Goal: Task Accomplishment & Management: Manage account settings

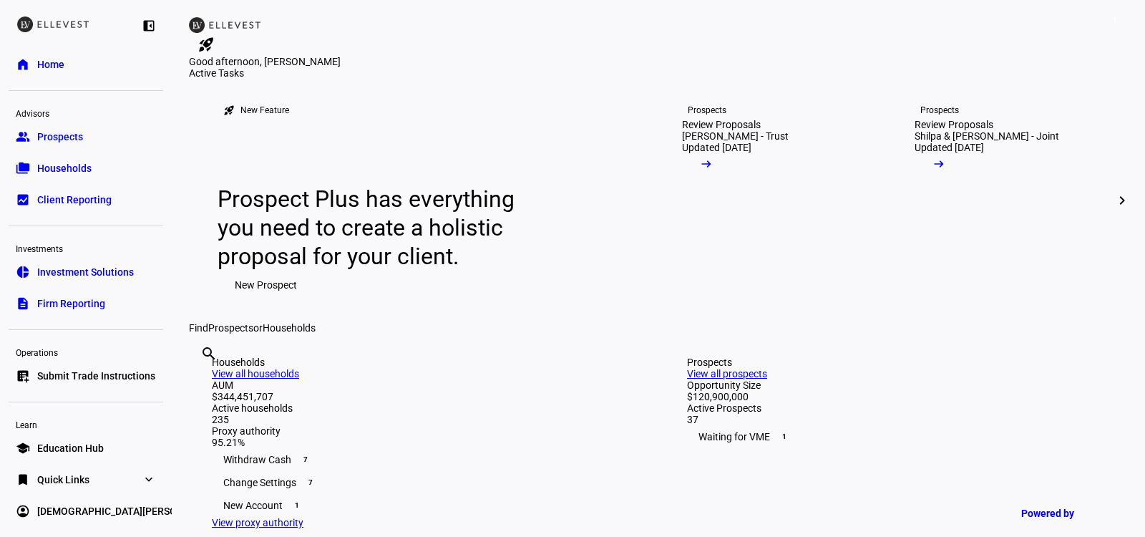
scroll to position [2, 0]
click at [90, 367] on span "Submit Trade Instructions" at bounding box center [96, 373] width 118 height 14
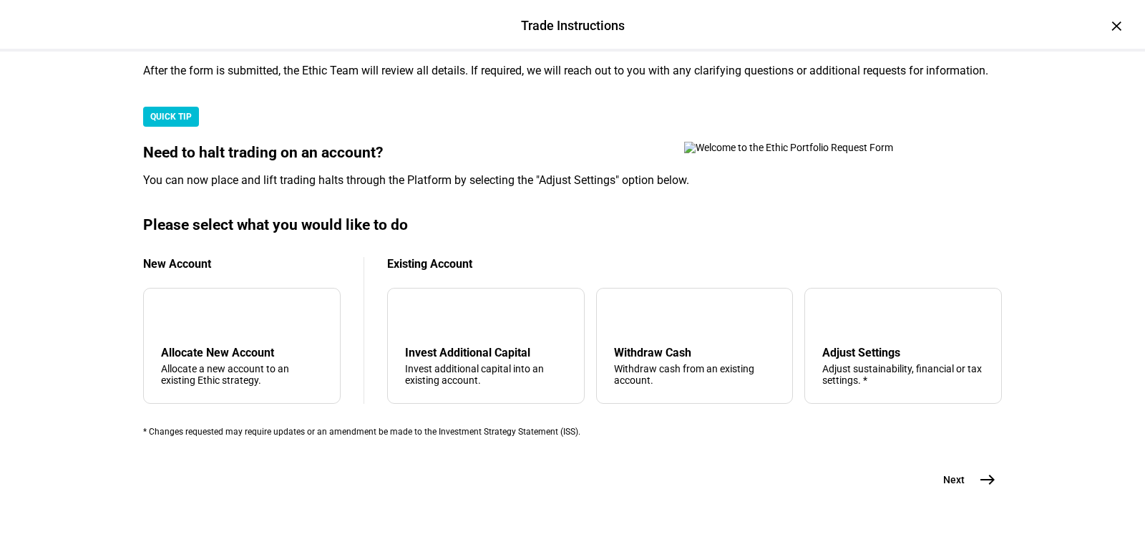
scroll to position [344, 0]
click at [863, 359] on div "Adjust Settings" at bounding box center [903, 353] width 162 height 14
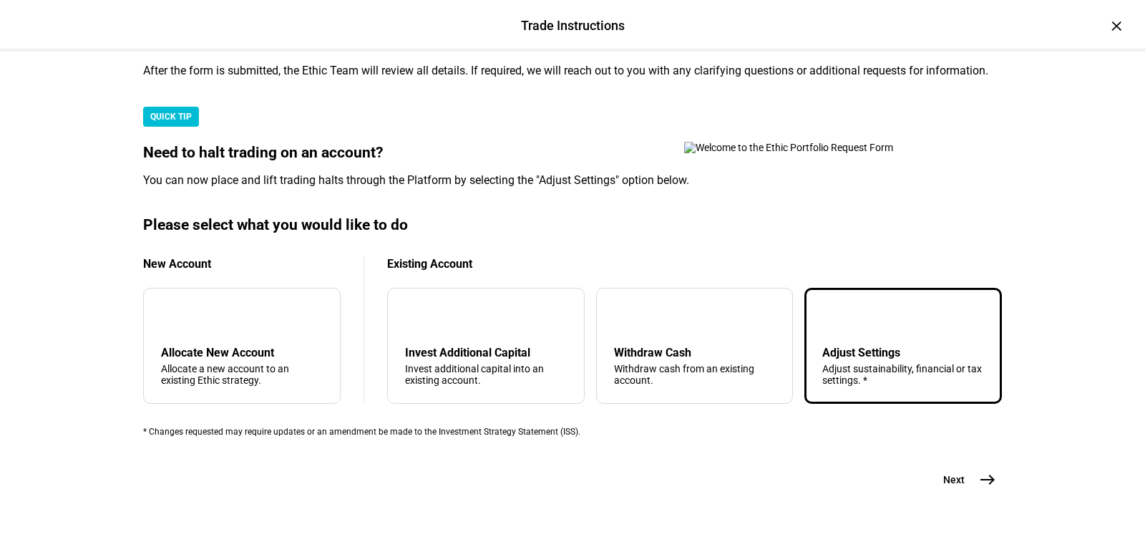
click at [844, 383] on div "tune Adjust Settings Adjust sustainability, financial or tax settings. *" at bounding box center [902, 346] width 197 height 116
click at [978, 465] on span "east" at bounding box center [987, 479] width 29 height 29
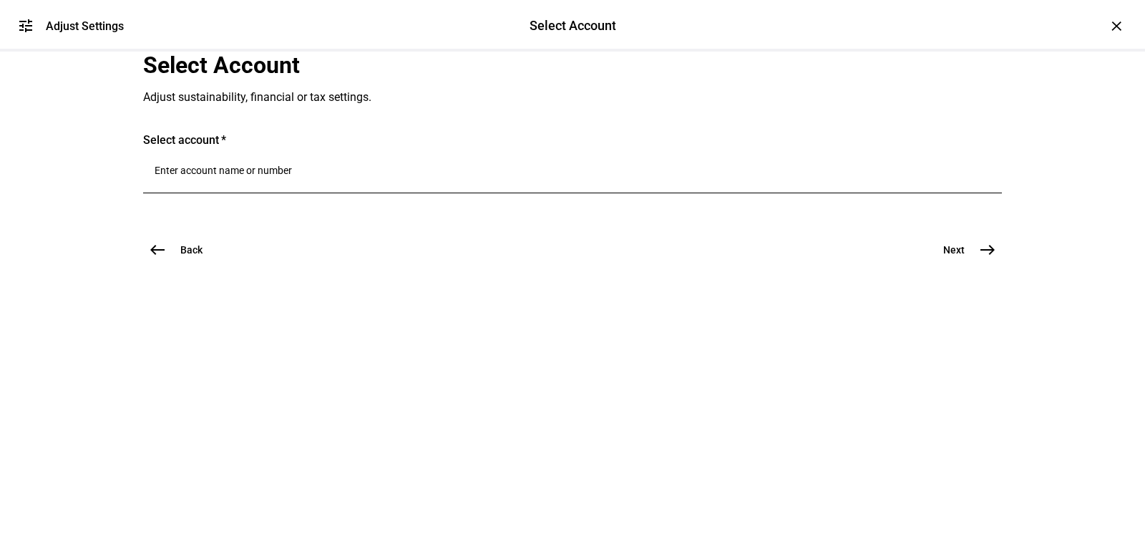
scroll to position [0, 0]
click at [381, 193] on div at bounding box center [573, 173] width 836 height 40
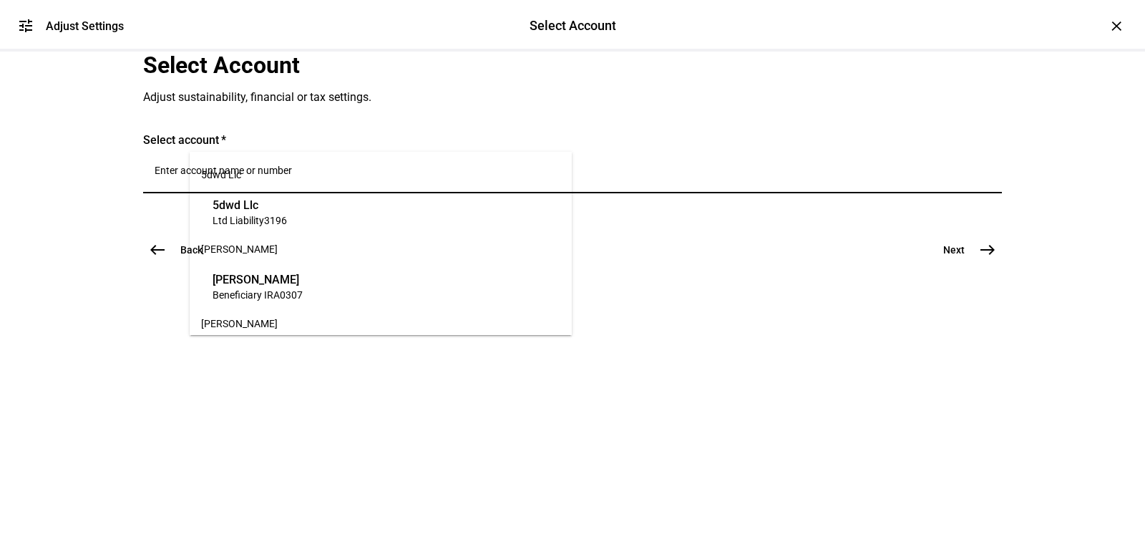
click at [351, 176] on input "Number" at bounding box center [573, 170] width 836 height 11
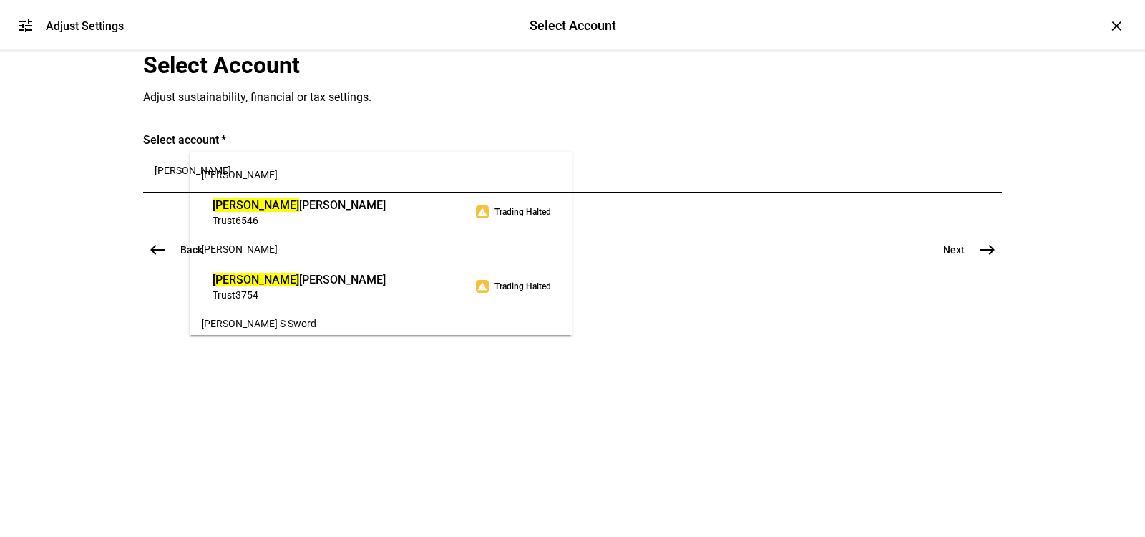
type input "[PERSON_NAME]"
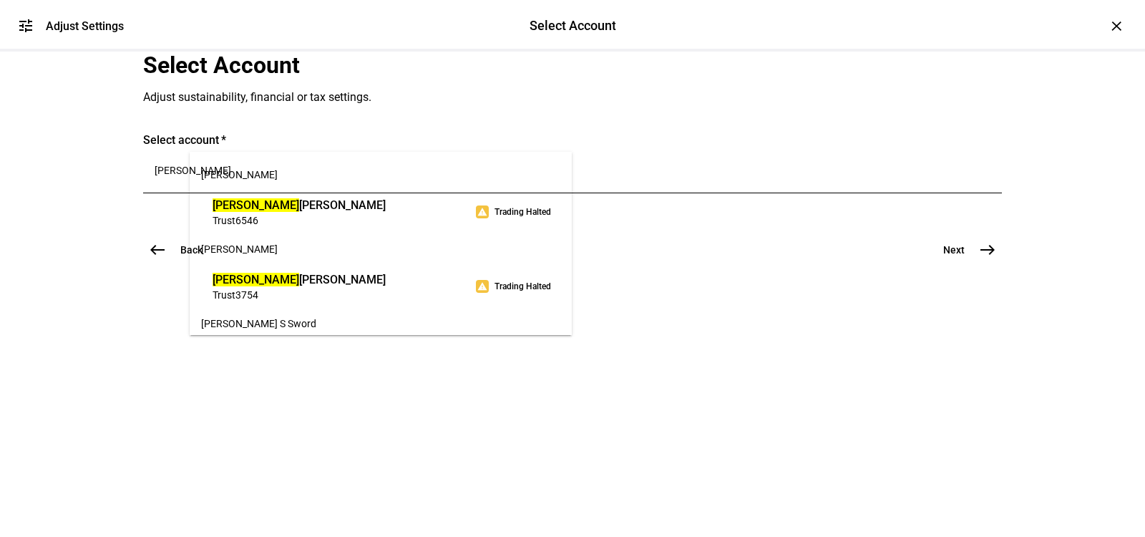
click at [292, 225] on span "Trust 6546" at bounding box center [298, 220] width 173 height 14
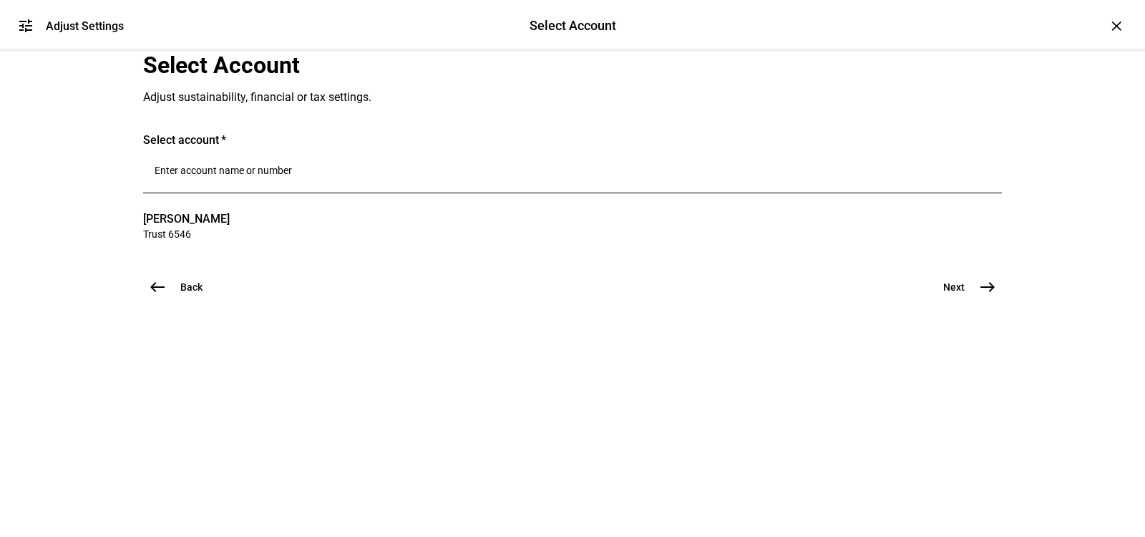
scroll to position [64, 0]
click at [976, 301] on span "east" at bounding box center [987, 287] width 29 height 29
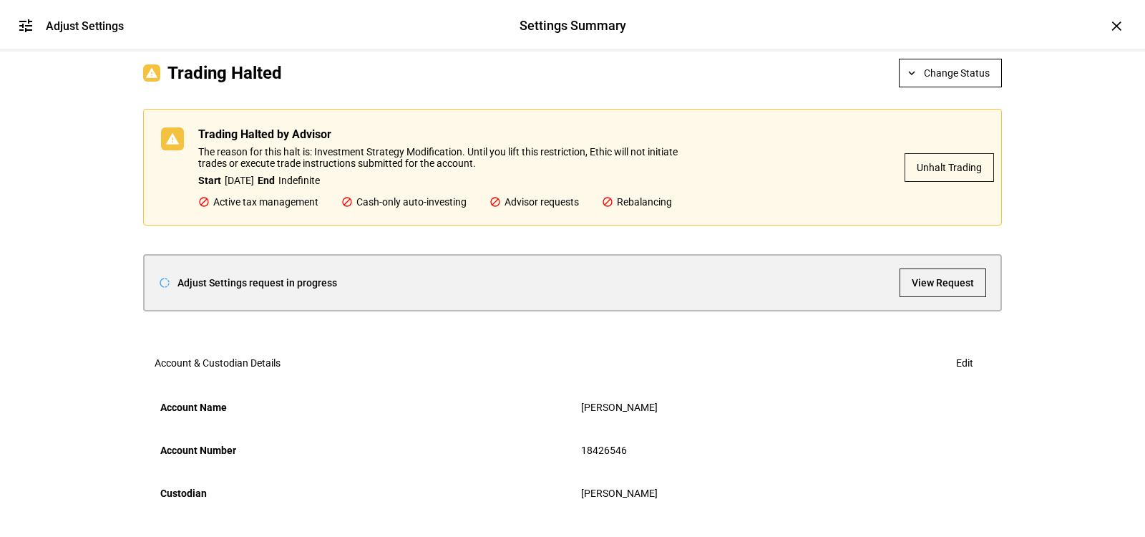
scroll to position [77, 0]
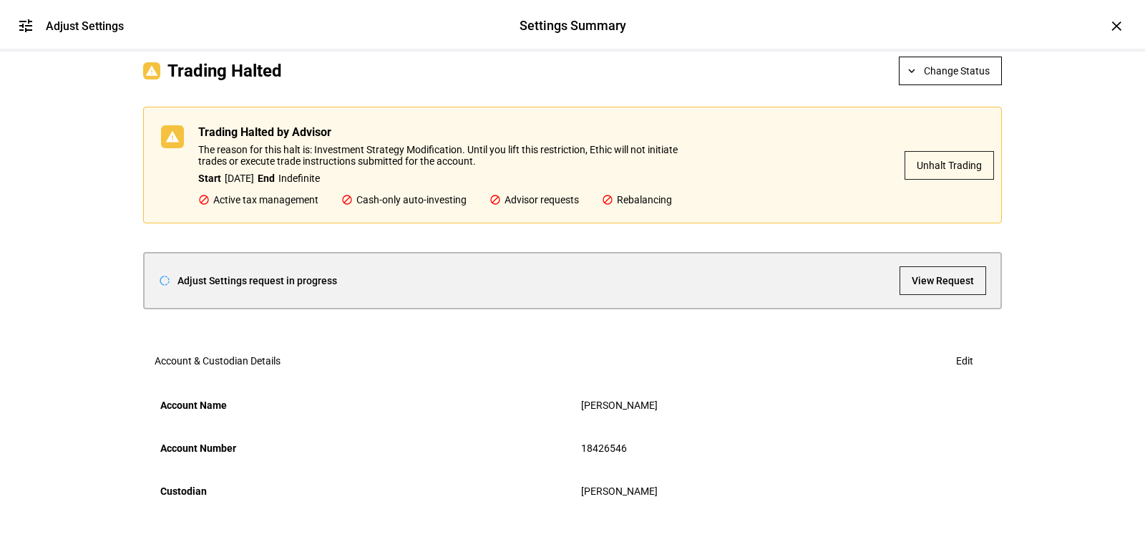
click at [932, 85] on span "Change Status" at bounding box center [957, 71] width 66 height 29
click at [949, 237] on span "Unhalt Trading" at bounding box center [960, 242] width 65 height 11
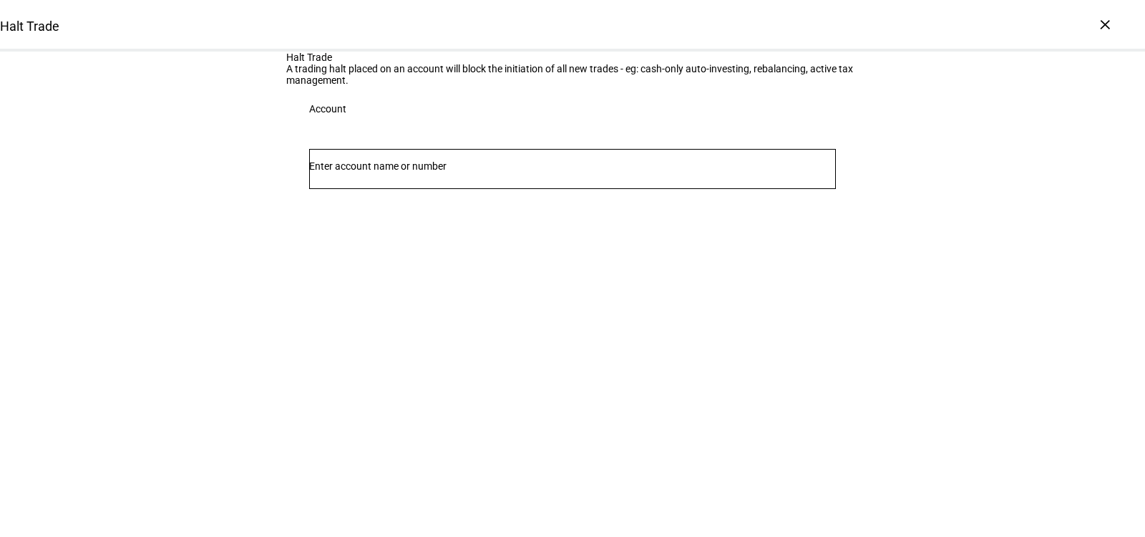
click at [383, 189] on div at bounding box center [572, 169] width 527 height 40
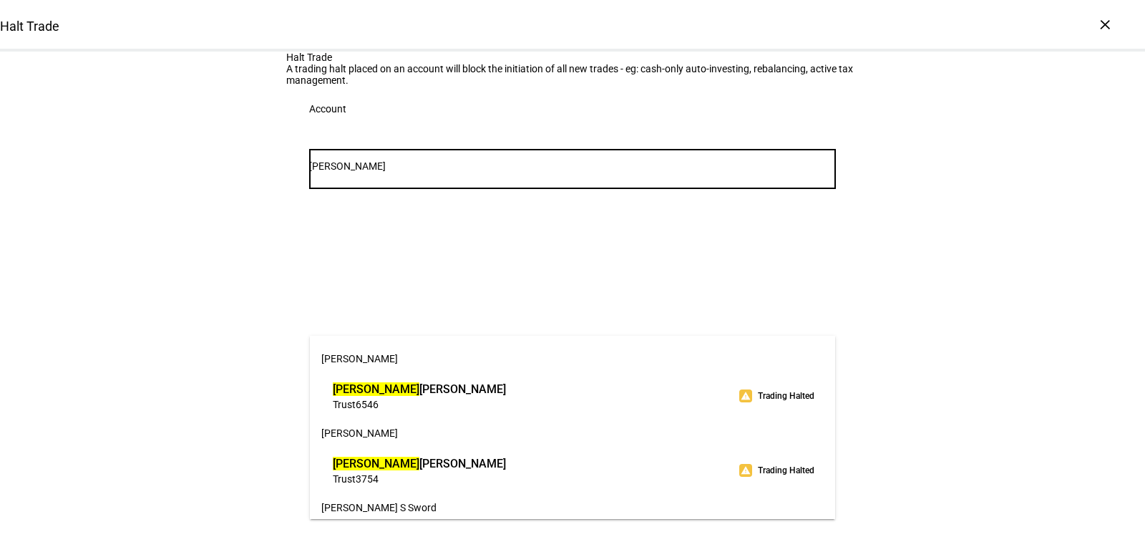
type input "[PERSON_NAME]"
click at [378, 404] on span "6546" at bounding box center [367, 404] width 23 height 11
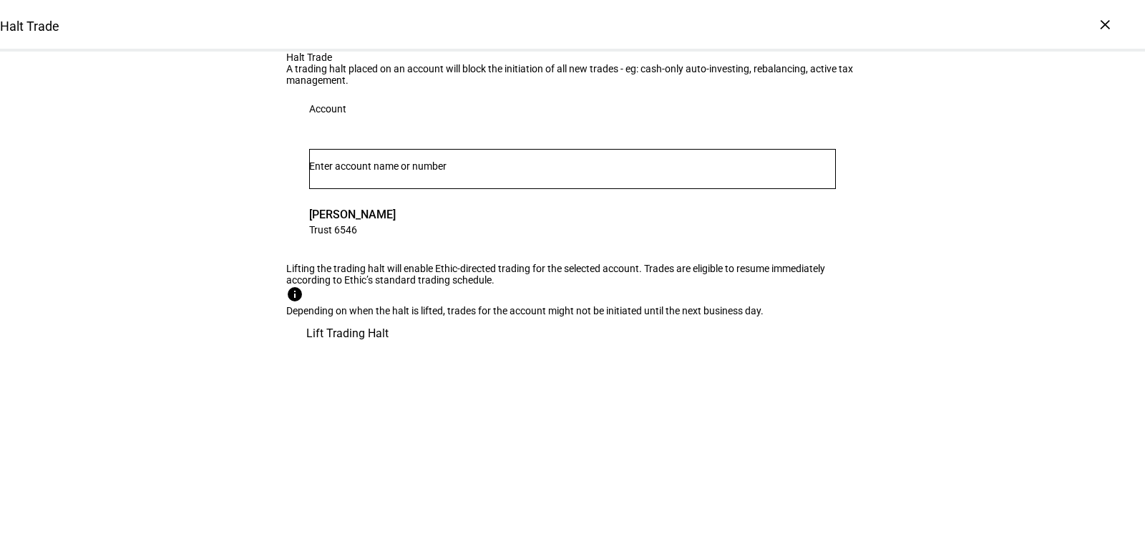
scroll to position [79, 0]
click at [388, 351] on span "Lift Trading Halt" at bounding box center [347, 333] width 82 height 34
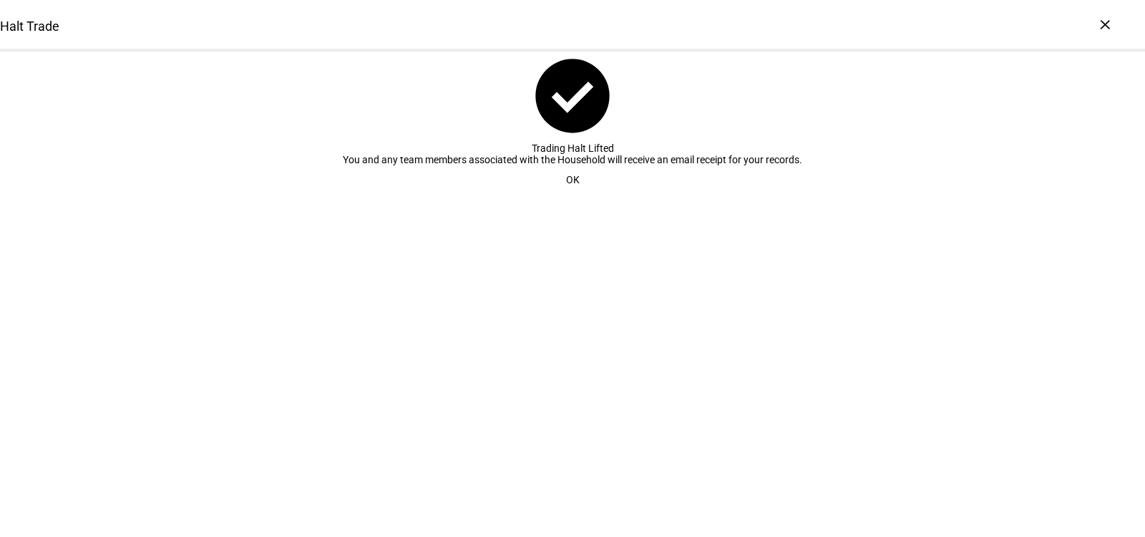
scroll to position [0, 0]
click at [580, 194] on span at bounding box center [573, 179] width 48 height 29
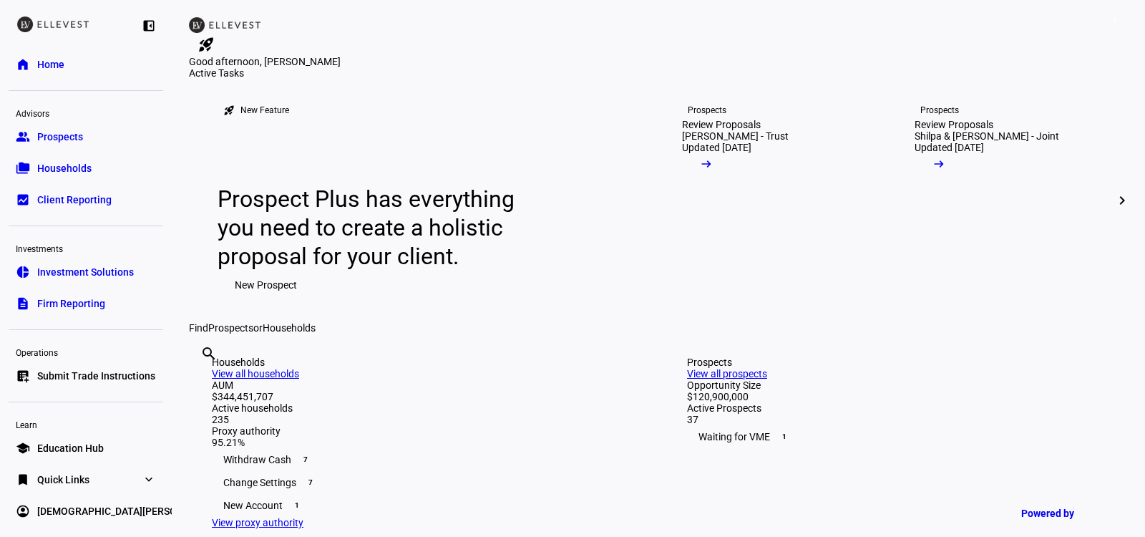
click at [84, 160] on link "folder_copy Households" at bounding box center [86, 168] width 155 height 29
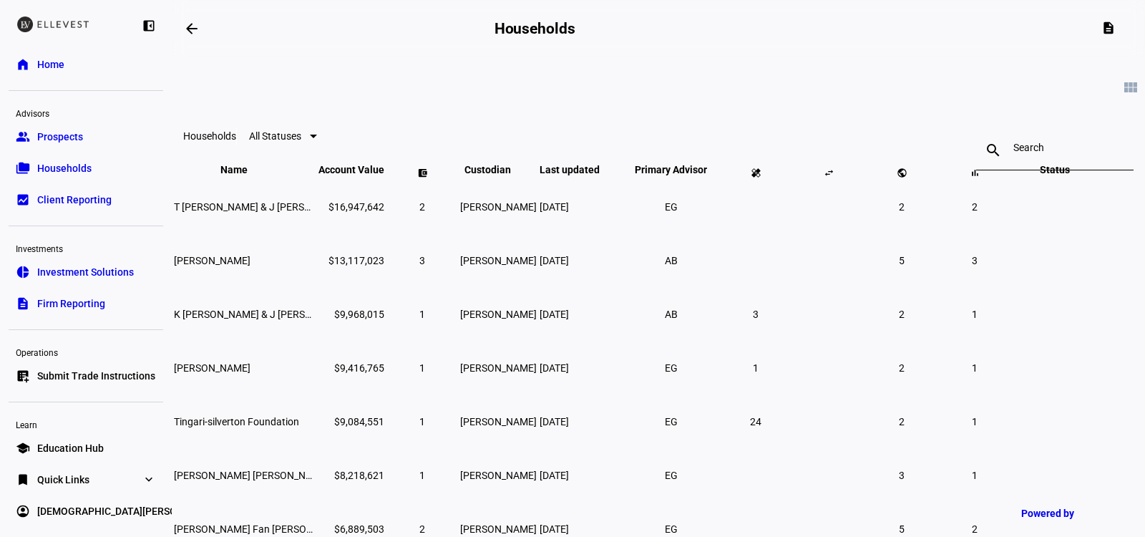
click at [1030, 175] on span "Status keyboard_arrow_down keyboard_arrow_up" at bounding box center [1055, 169] width 52 height 11
click at [1029, 175] on span "Status keyboard_arrow_down keyboard_arrow_up" at bounding box center [1055, 169] width 52 height 11
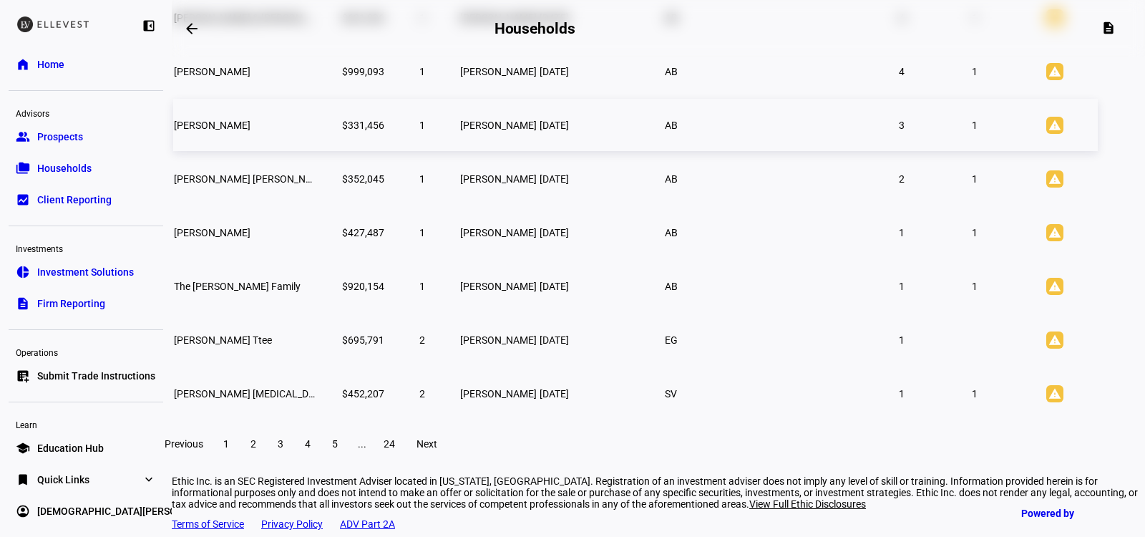
scroll to position [318, 0]
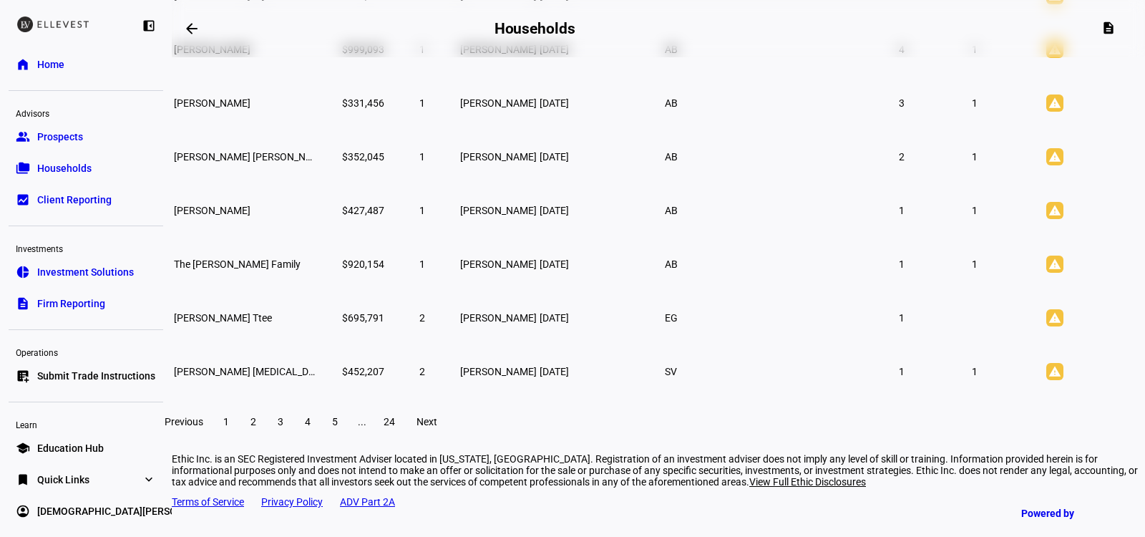
click at [266, 439] on span at bounding box center [253, 421] width 26 height 34
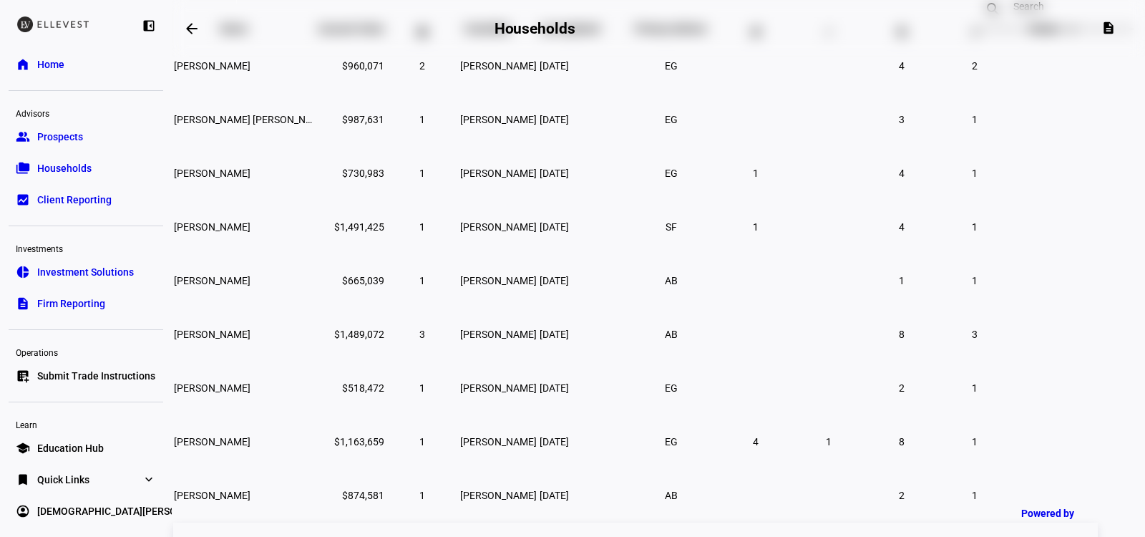
scroll to position [338, 0]
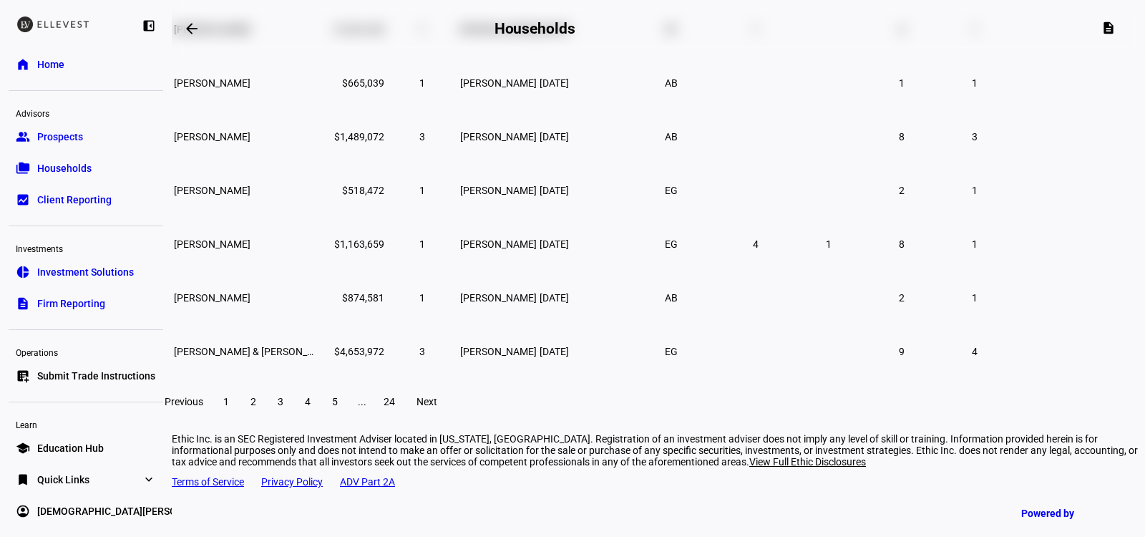
click at [239, 409] on span at bounding box center [226, 401] width 26 height 34
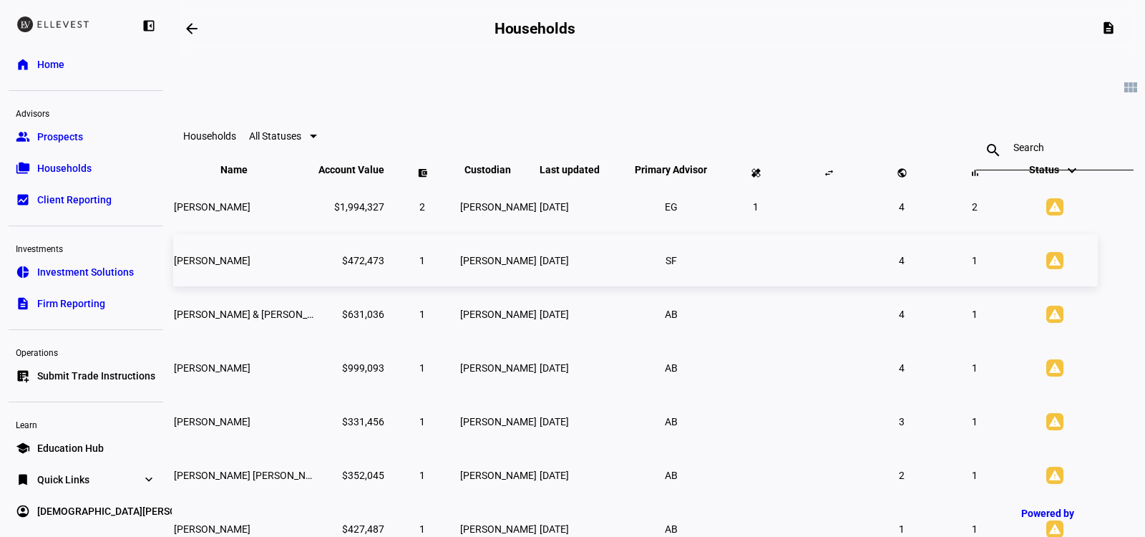
click at [250, 266] on span "[PERSON_NAME]" at bounding box center [212, 260] width 77 height 11
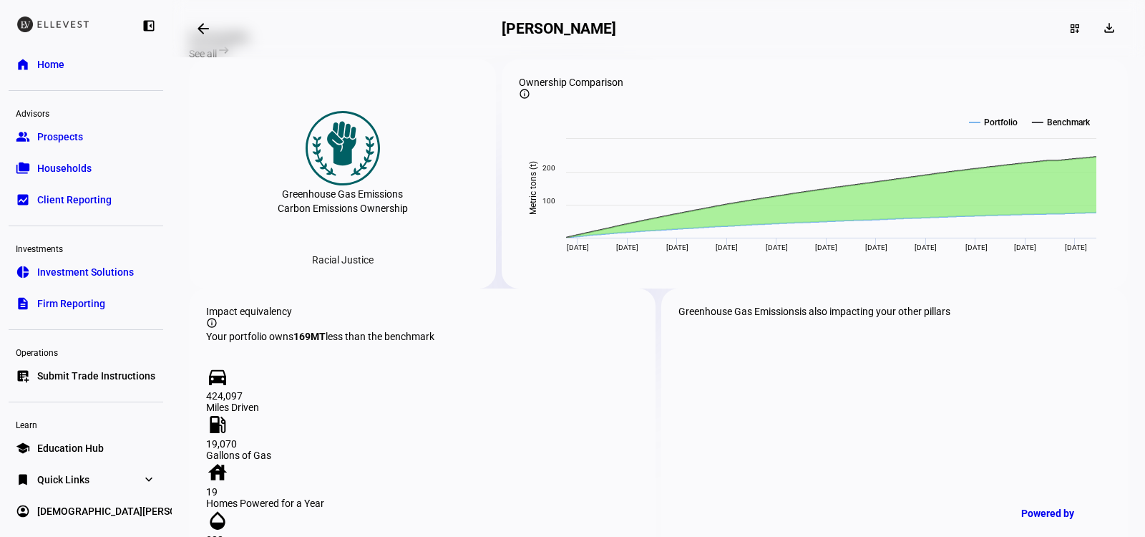
scroll to position [981, 0]
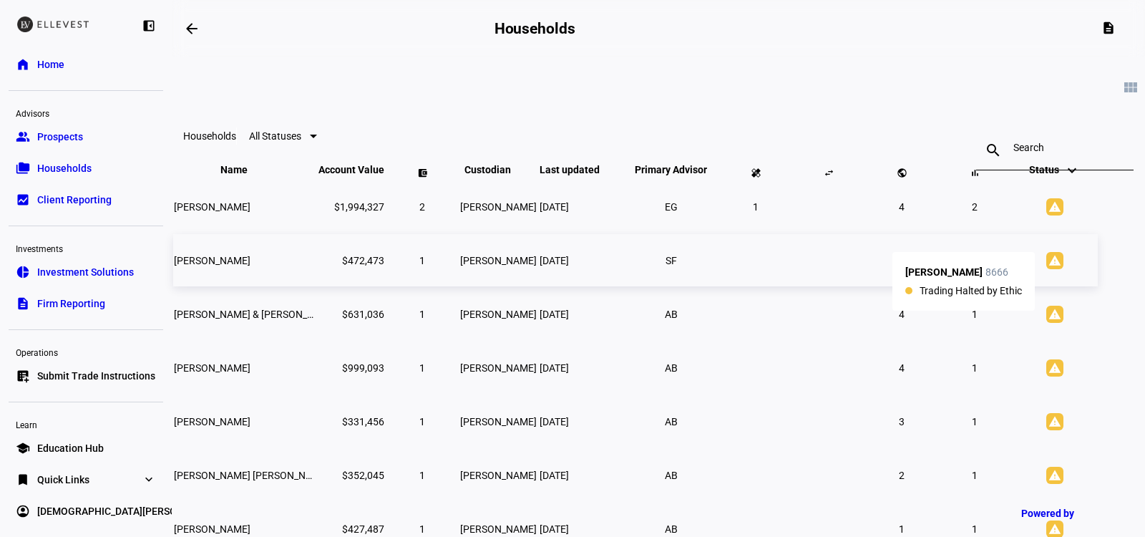
click at [1046, 269] on mat-icon "warning" at bounding box center [1054, 260] width 17 height 17
